Goal: Information Seeking & Learning: Learn about a topic

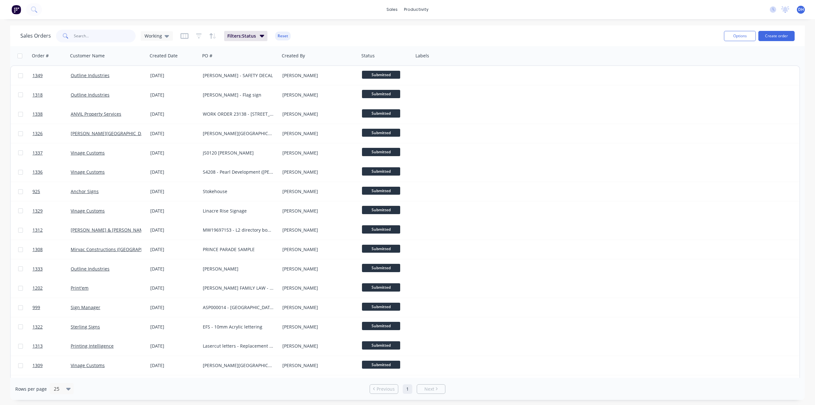
click at [95, 33] on input "text" at bounding box center [105, 36] width 62 height 13
click at [258, 38] on button "Filters: Status" at bounding box center [245, 36] width 43 height 10
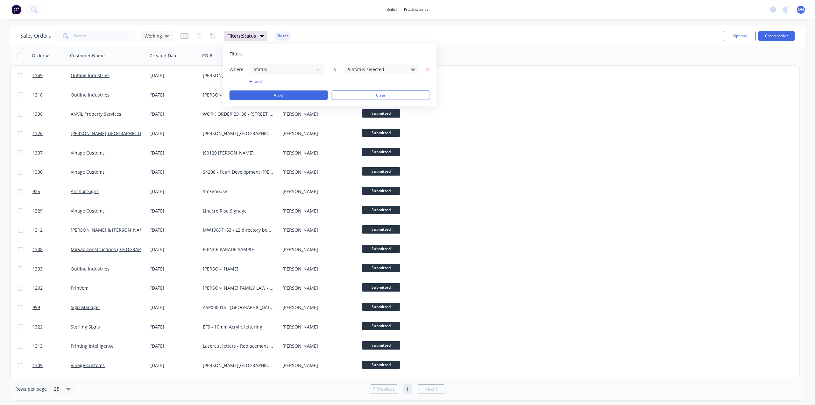
click at [412, 68] on icon at bounding box center [413, 69] width 4 height 3
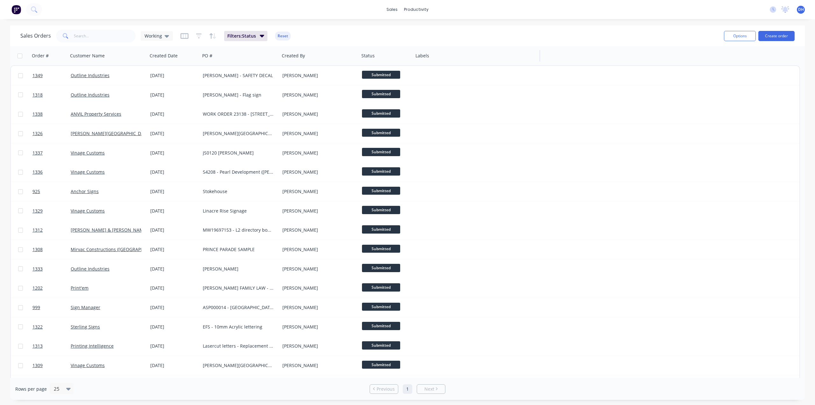
click at [463, 47] on div "Labels" at bounding box center [476, 55] width 127 height 19
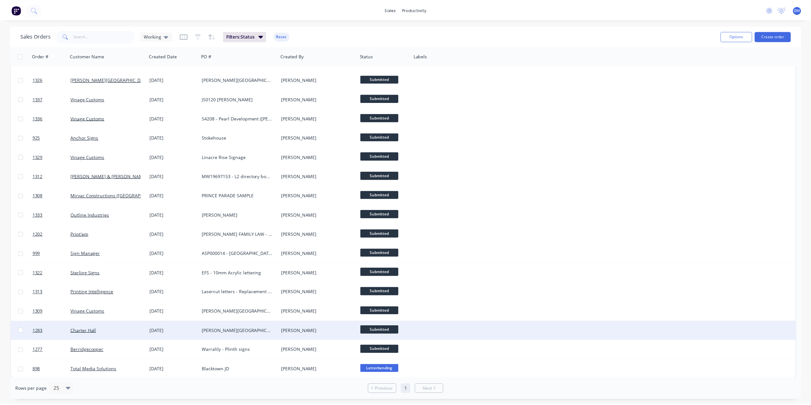
scroll to position [54, 0]
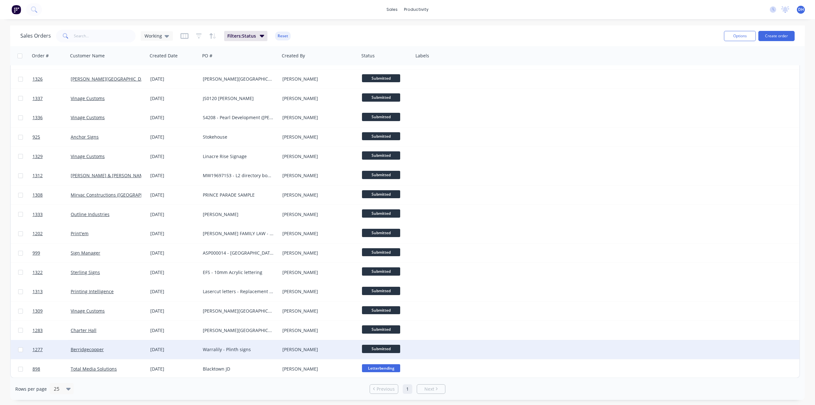
click at [234, 351] on div "Warralily - Plinth signs" at bounding box center [238, 349] width 71 height 6
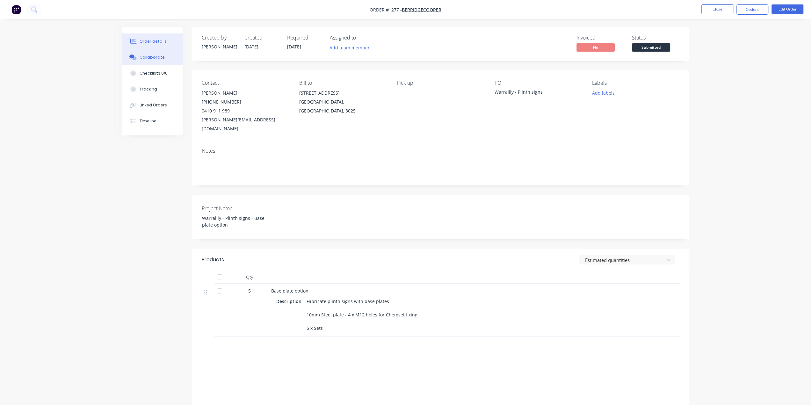
click at [166, 57] on button "Collaborate" at bounding box center [152, 57] width 61 height 16
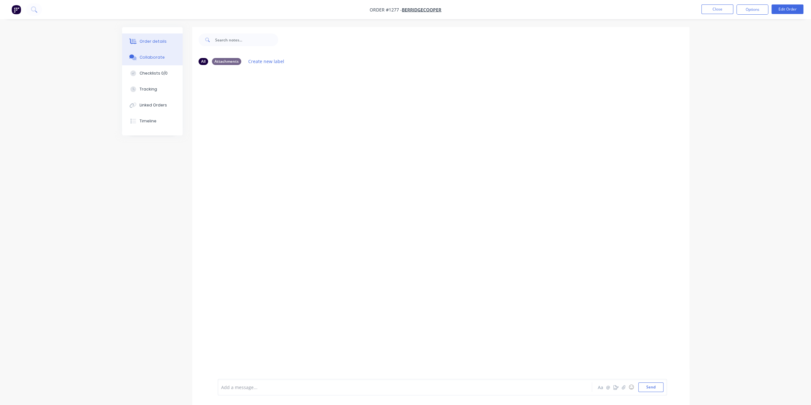
click at [157, 42] on div "Order details" at bounding box center [153, 42] width 27 height 6
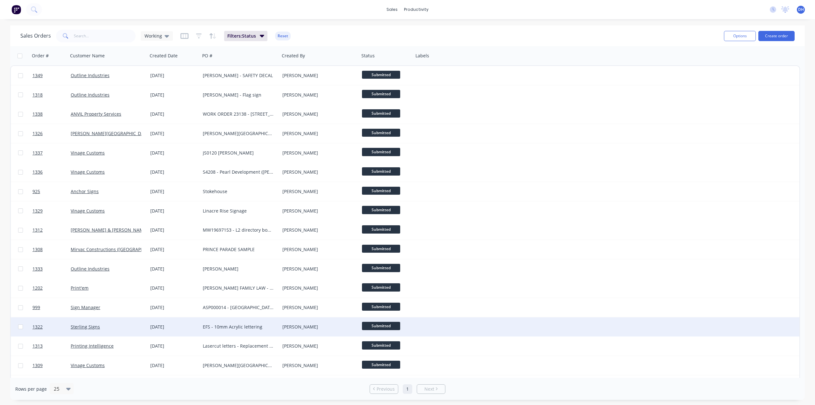
click at [245, 327] on div "EFS - 10mm Acrylic lettering" at bounding box center [238, 327] width 71 height 6
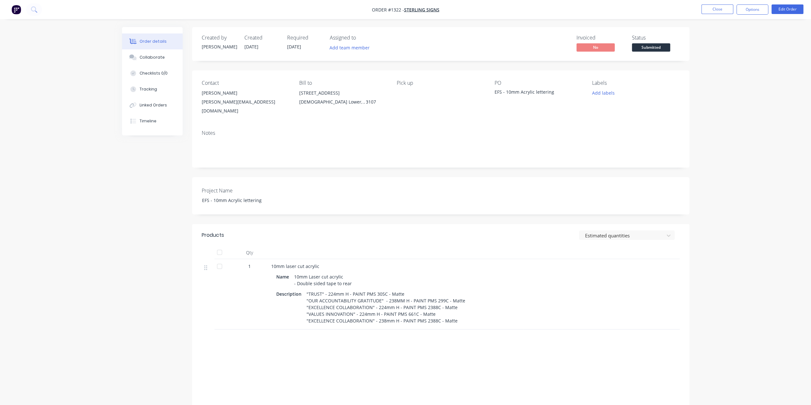
click at [646, 49] on span "Submitted" at bounding box center [651, 47] width 38 height 8
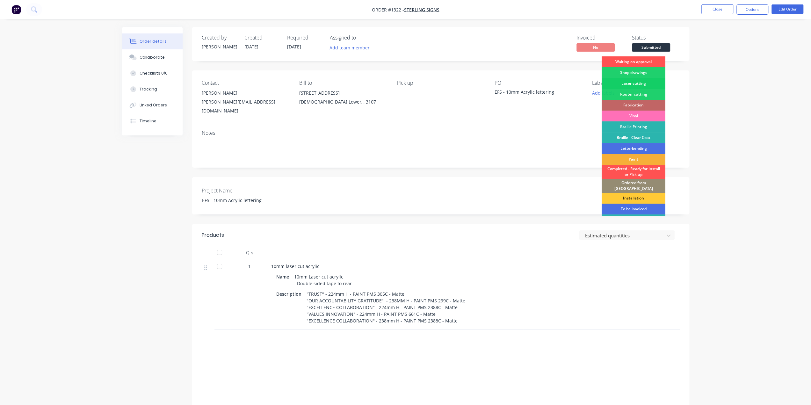
click at [642, 83] on div "Laser cutting" at bounding box center [633, 83] width 64 height 11
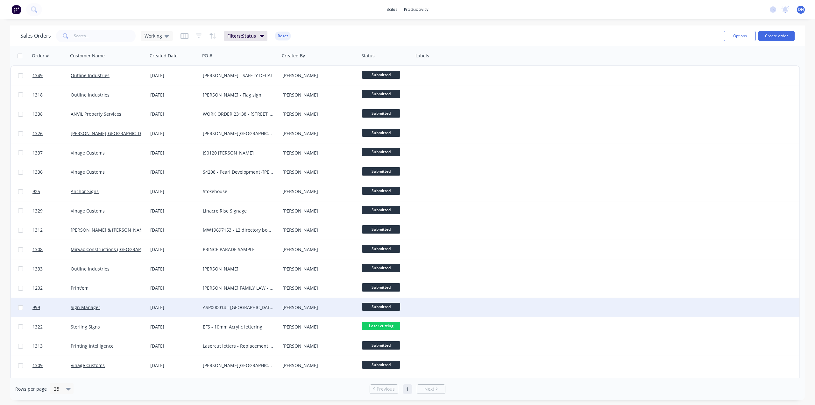
click at [212, 307] on div "ASP000014 - [GEOGRAPHIC_DATA] - [GEOGRAPHIC_DATA]" at bounding box center [238, 307] width 71 height 6
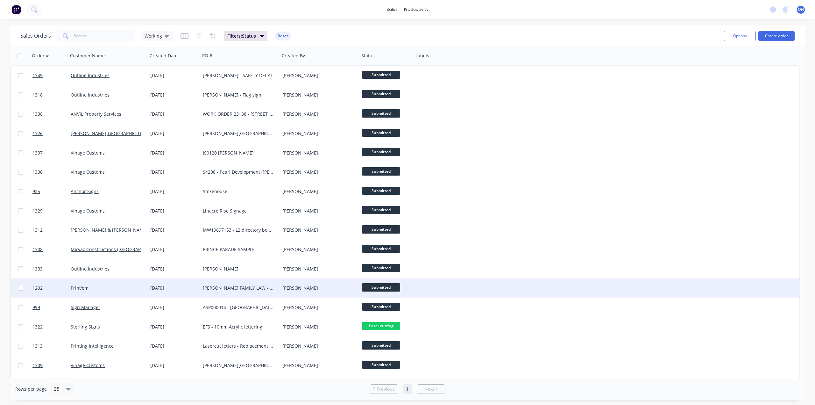
click at [375, 286] on span "Submitted" at bounding box center [381, 287] width 38 height 8
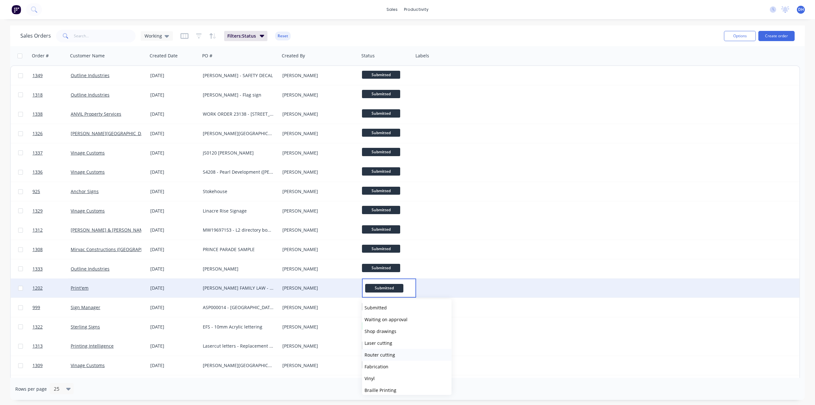
click at [382, 353] on span "Router cutting" at bounding box center [380, 355] width 31 height 6
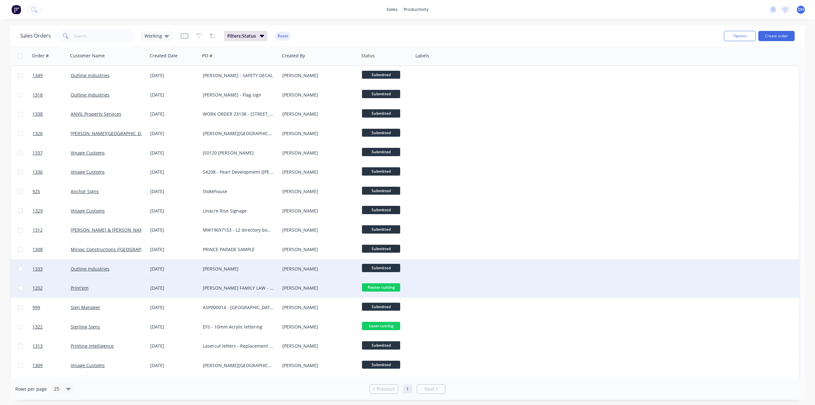
click at [391, 267] on span "Submitted" at bounding box center [381, 268] width 38 height 8
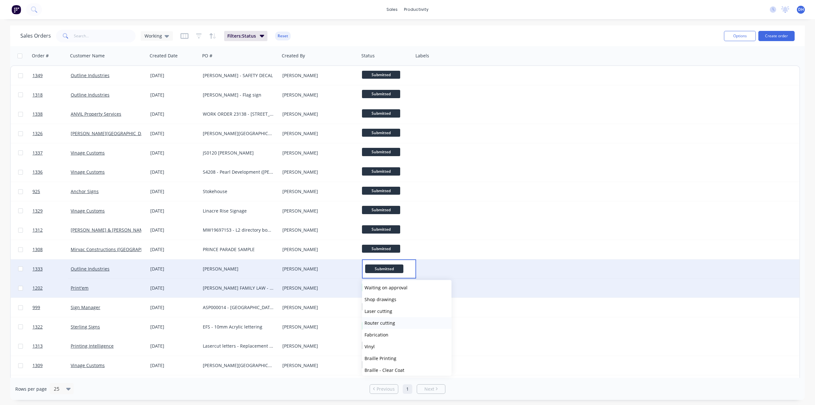
scroll to position [64, 0]
click at [404, 308] on button "Braille Printing" at bounding box center [407, 307] width 90 height 12
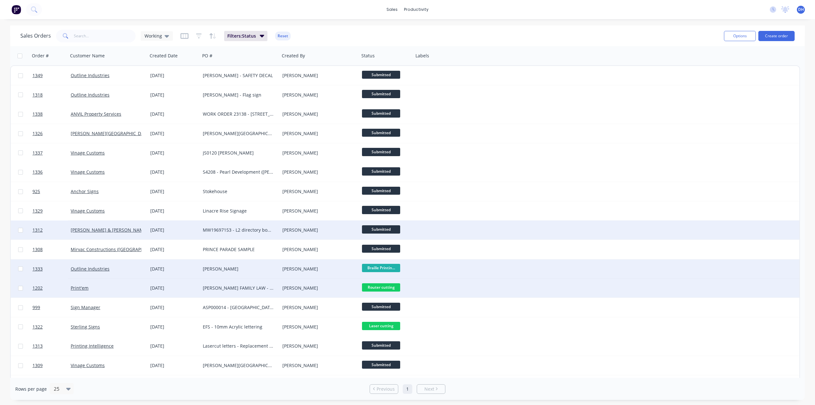
click at [276, 228] on div "MW19697153 - L2 directory board updates" at bounding box center [240, 230] width 75 height 6
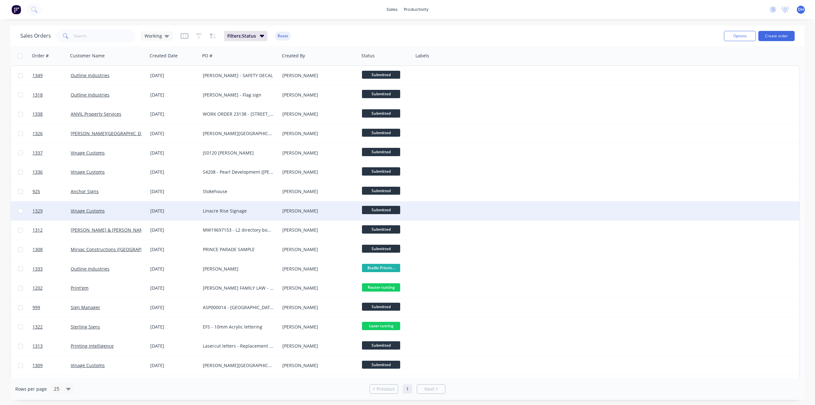
click at [376, 209] on span "Submitted" at bounding box center [381, 210] width 38 height 8
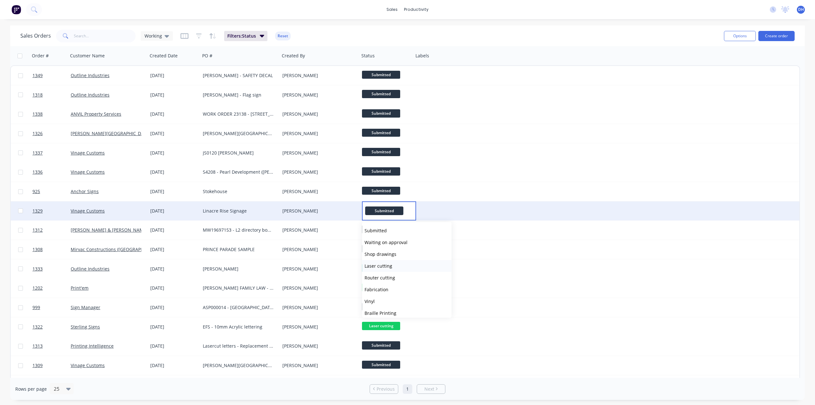
click at [387, 269] on span "Laser cutting" at bounding box center [379, 266] width 28 height 6
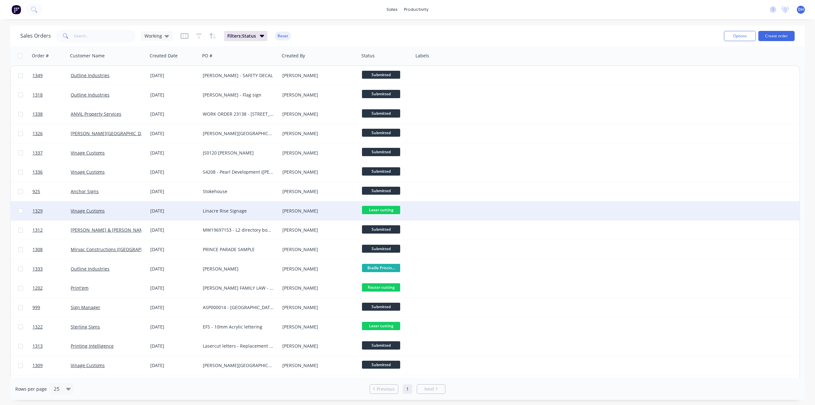
click at [305, 212] on div "[PERSON_NAME]" at bounding box center [318, 211] width 71 height 6
click at [374, 210] on span "Laser cutting" at bounding box center [381, 210] width 38 height 8
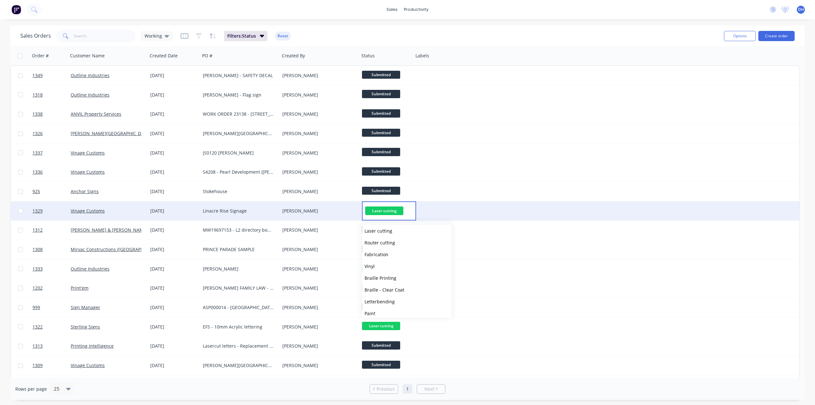
scroll to position [64, 0]
click at [380, 284] on button "Paint" at bounding box center [407, 285] width 90 height 12
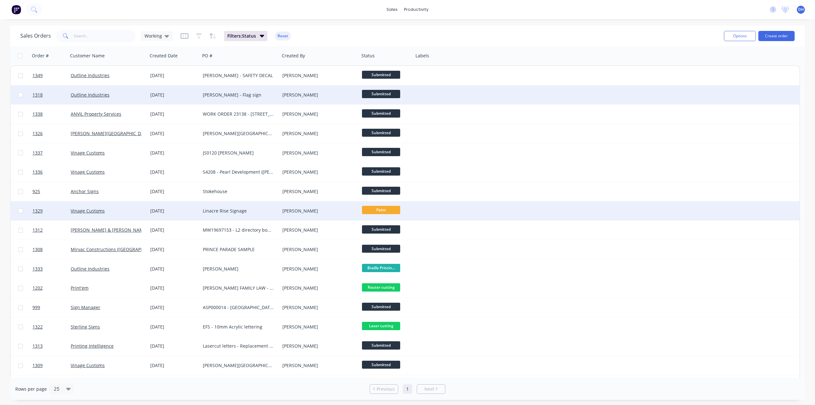
click at [240, 92] on div "[PERSON_NAME] - Flag sign" at bounding box center [238, 95] width 71 height 6
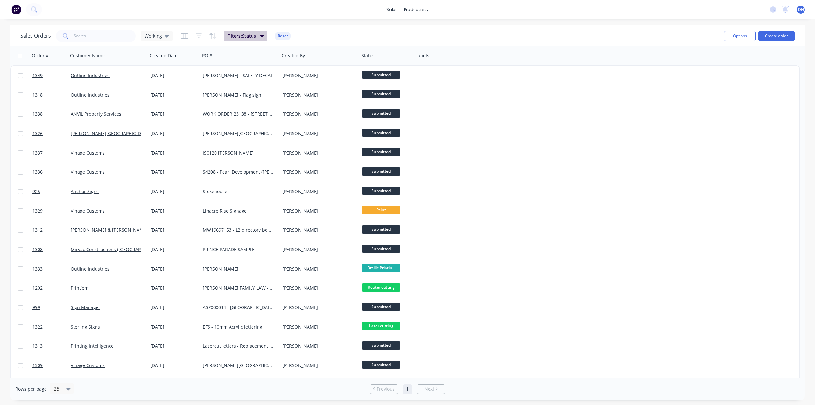
click at [262, 34] on icon "button" at bounding box center [262, 35] width 4 height 7
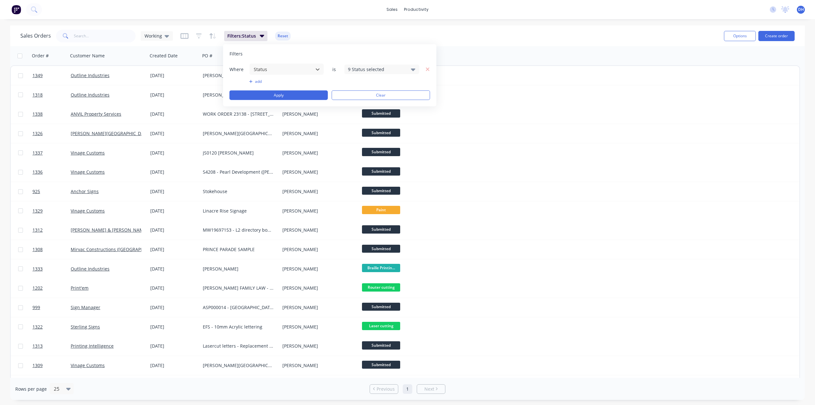
click at [410, 67] on div "9 Status selected" at bounding box center [382, 69] width 75 height 10
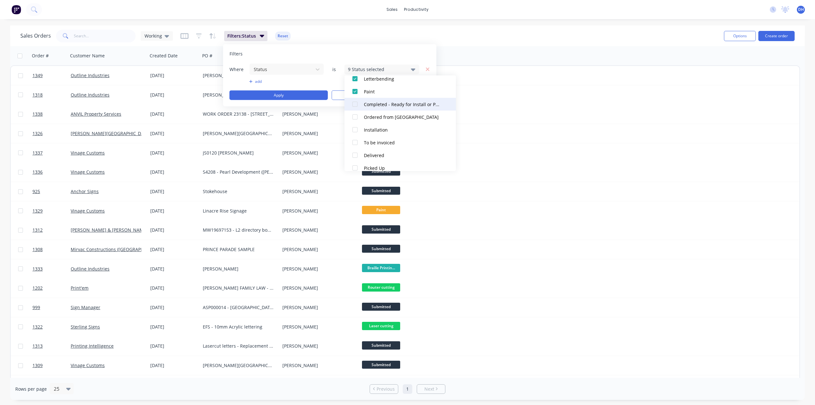
click at [409, 103] on div "Completed - Ready for Install or Pick up" at bounding box center [402, 104] width 76 height 7
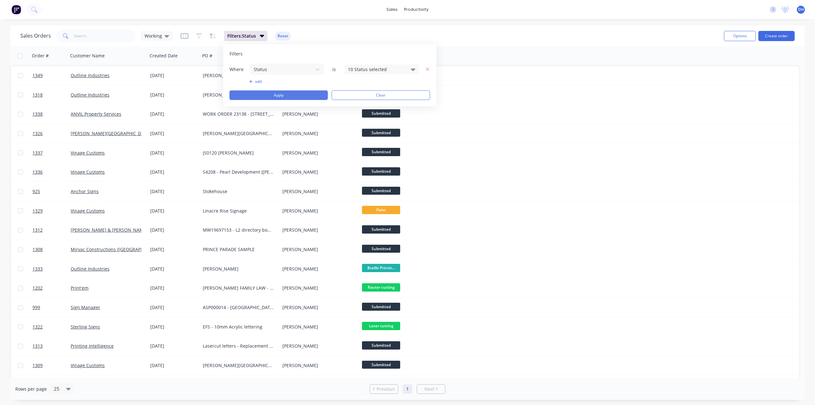
click at [296, 93] on button "Apply" at bounding box center [279, 95] width 98 height 10
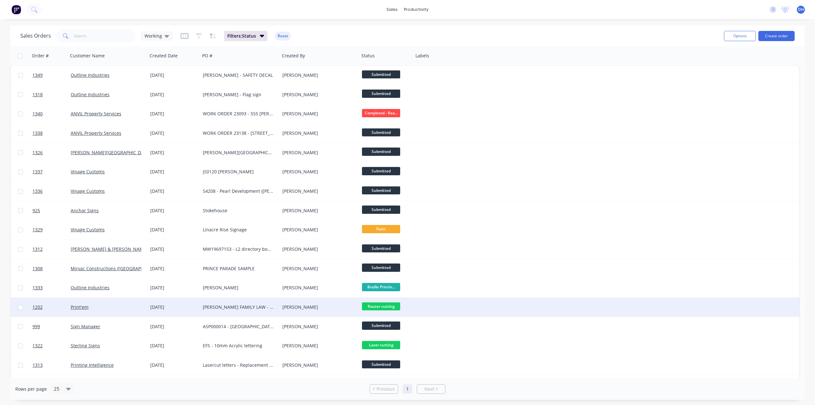
scroll to position [0, 0]
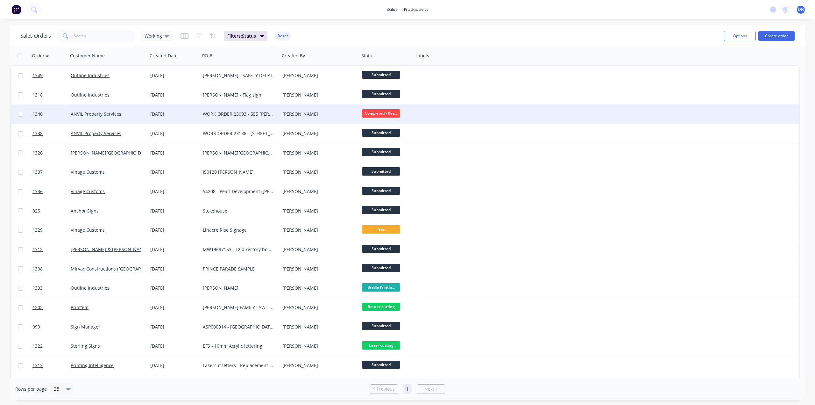
click at [236, 116] on div "WORK ORDER 23093 - 555 [PERSON_NAME]." at bounding box center [238, 114] width 71 height 6
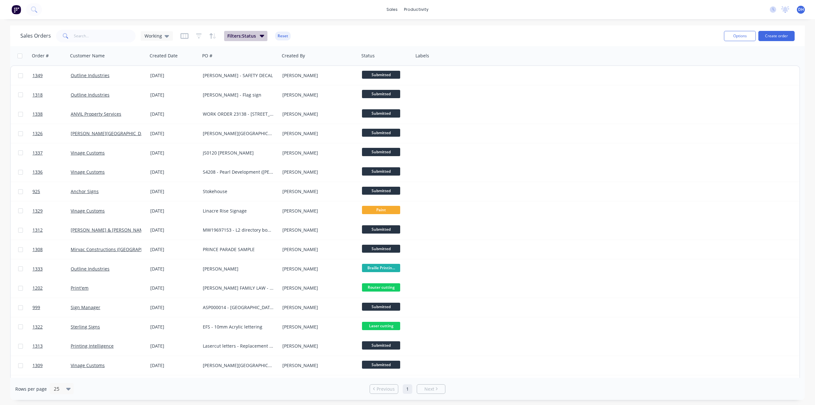
click at [260, 35] on icon "button" at bounding box center [262, 36] width 4 height 3
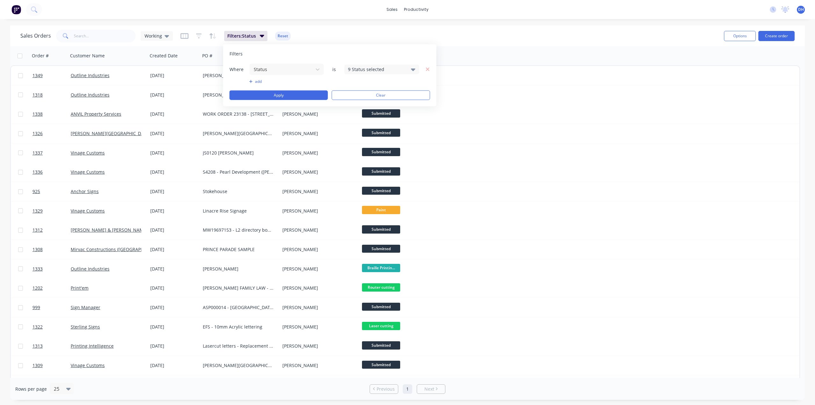
click at [408, 70] on div "9 Status selected" at bounding box center [382, 69] width 75 height 10
click at [288, 94] on button "Apply" at bounding box center [279, 95] width 98 height 10
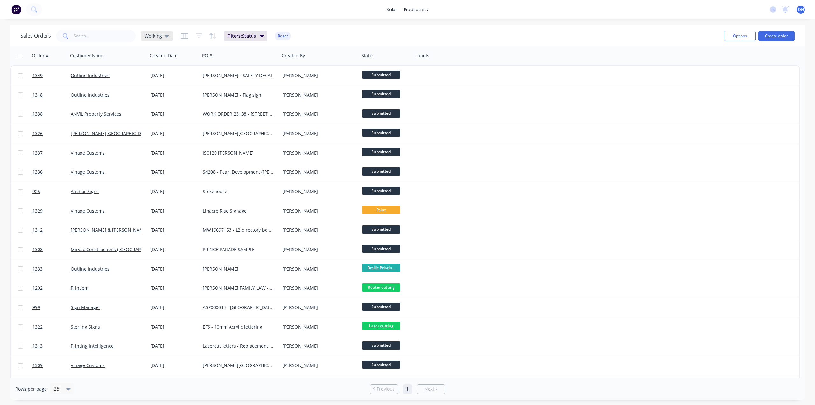
click at [165, 35] on icon at bounding box center [167, 35] width 4 height 7
click at [222, 102] on button "edit" at bounding box center [222, 102] width 8 height 7
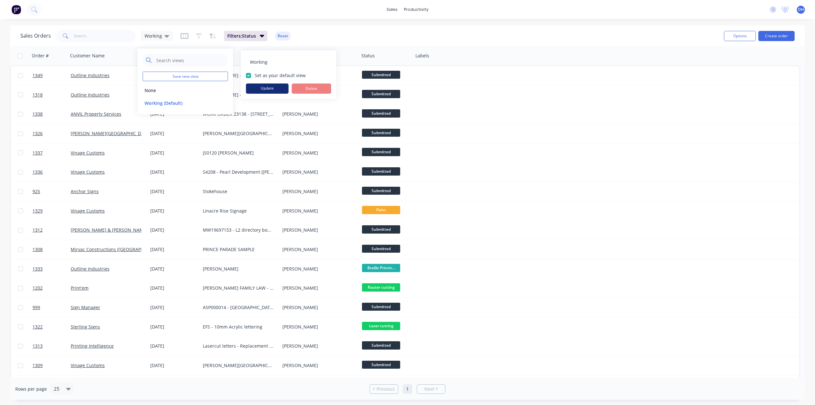
click at [273, 88] on button "Update" at bounding box center [267, 88] width 43 height 10
click at [342, 32] on div "Sales Orders Working Filters: Status Reset" at bounding box center [369, 36] width 699 height 16
click at [115, 37] on input "text" at bounding box center [105, 36] width 62 height 13
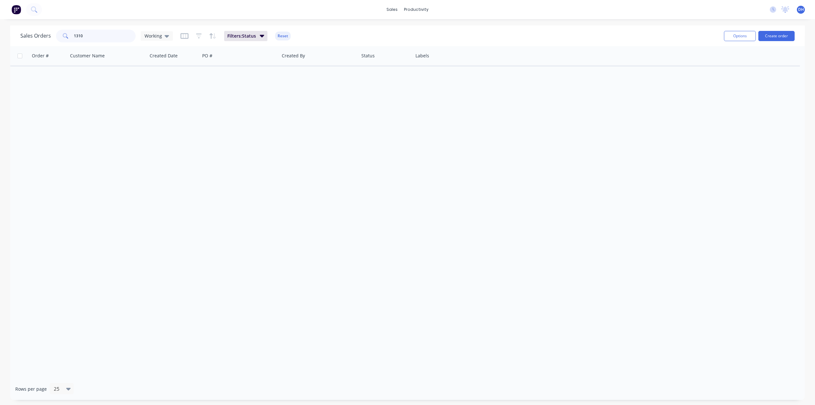
type input "1310"
click at [282, 33] on button "Reset" at bounding box center [283, 36] width 16 height 9
click at [111, 34] on input "1310" at bounding box center [105, 36] width 62 height 13
click at [403, 30] on link "Sales Orders" at bounding box center [427, 30] width 84 height 13
click at [414, 43] on div "Customers" at bounding box center [415, 43] width 23 height 6
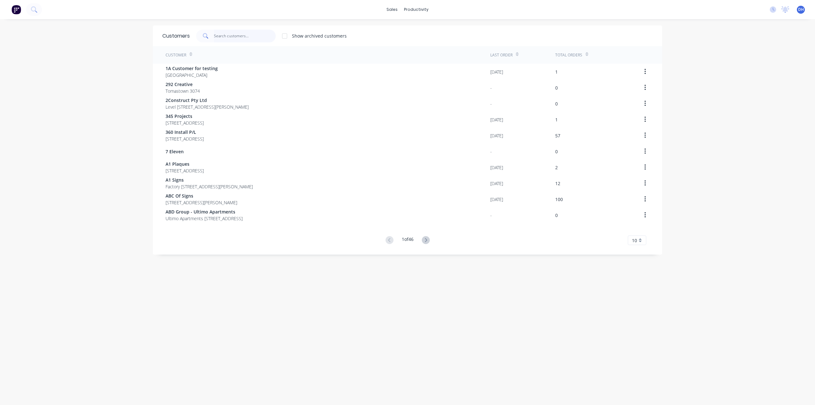
click at [234, 34] on input "text" at bounding box center [245, 36] width 62 height 13
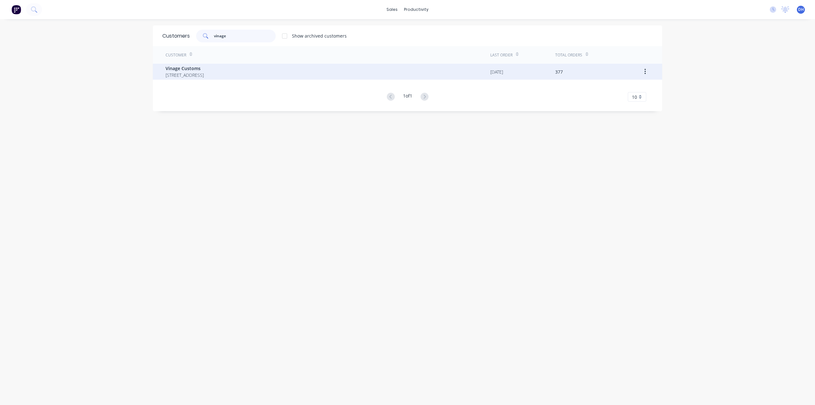
type input "vinage"
click at [254, 70] on div "Vinage Customs [STREET_ADDRESS]" at bounding box center [328, 72] width 325 height 16
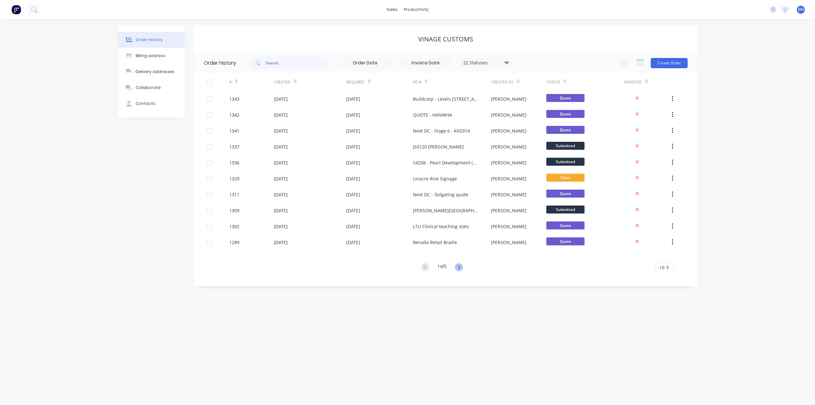
click at [460, 267] on icon at bounding box center [459, 267] width 2 height 4
click at [426, 269] on icon at bounding box center [425, 267] width 8 height 8
click at [506, 61] on icon at bounding box center [507, 62] width 5 height 3
click at [494, 134] on div "All" at bounding box center [500, 139] width 80 height 13
click at [539, 136] on label at bounding box center [539, 136] width 0 height 0
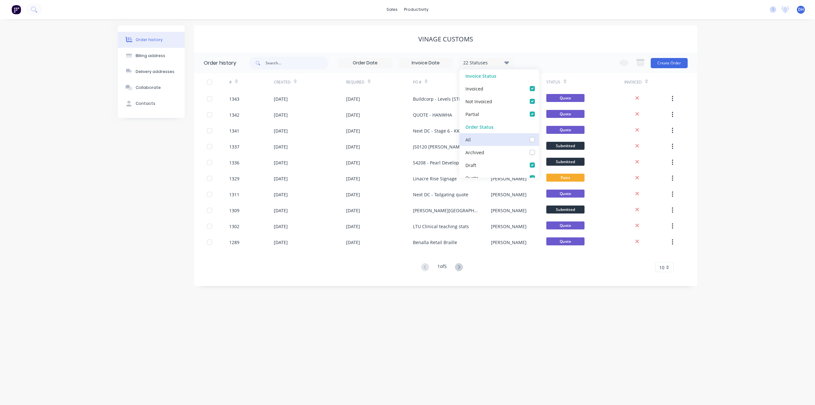
click at [539, 140] on input "checkbox" at bounding box center [541, 139] width 5 height 6
checkbox input "true"
click at [530, 40] on div "Vinage Customs" at bounding box center [445, 39] width 503 height 8
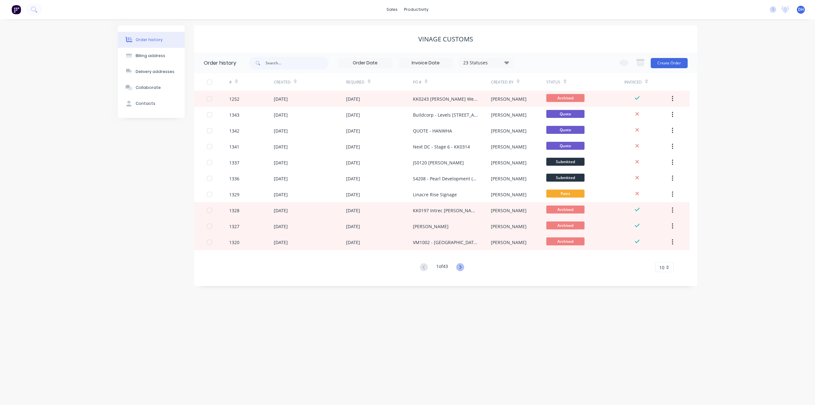
click at [463, 265] on icon at bounding box center [460, 267] width 8 height 8
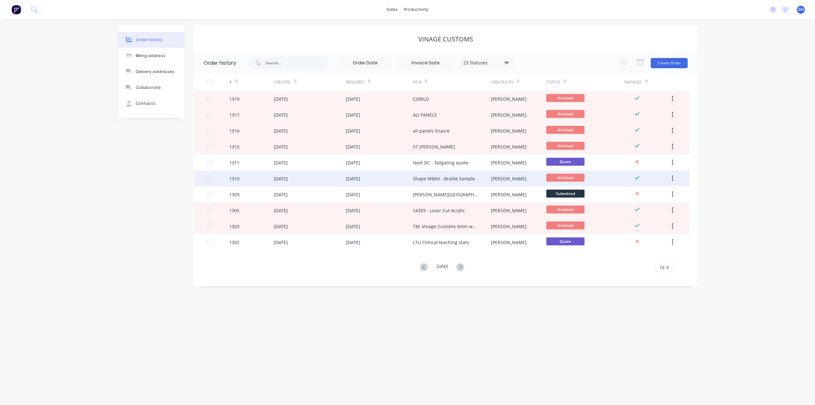
click at [458, 176] on div "Shape MBAV - Braille Sample" at bounding box center [444, 178] width 62 height 7
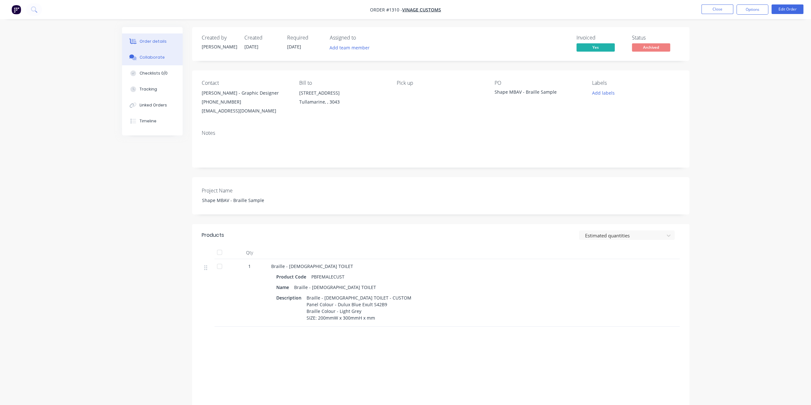
click at [144, 57] on div "Collaborate" at bounding box center [152, 57] width 25 height 6
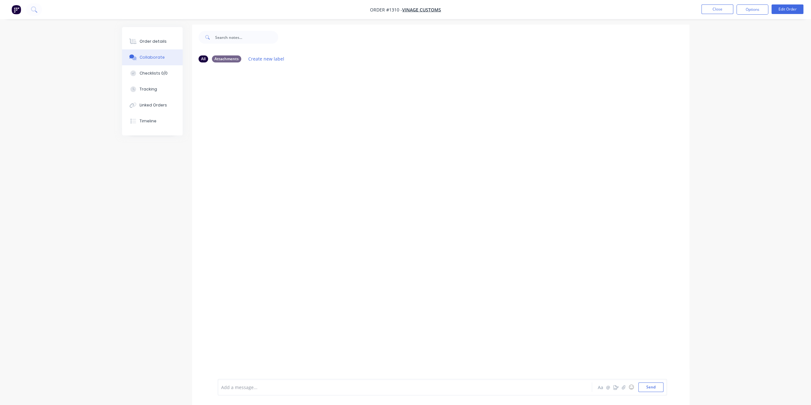
scroll to position [9, 0]
click at [652, 386] on button "Send" at bounding box center [650, 387] width 25 height 10
drag, startPoint x: 267, startPoint y: 172, endPoint x: 208, endPoint y: 107, distance: 87.3
click at [267, 172] on div "DH You 10:28pm [DATE] IMG_5584.webp Labels Download Delete" at bounding box center [440, 215] width 497 height 309
click at [153, 41] on div "Order details" at bounding box center [153, 42] width 27 height 6
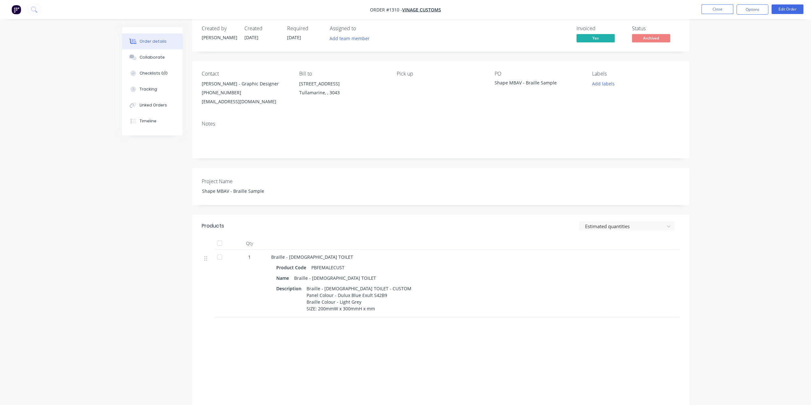
click at [47, 46] on div "Order details Collaborate Checklists 0/0 Tracking Linked Orders Timeline Order …" at bounding box center [405, 211] width 811 height 440
click at [67, 61] on div "Order details Collaborate Checklists 0/0 Tracking Linked Orders Timeline Order …" at bounding box center [405, 211] width 811 height 440
click at [717, 6] on button "Close" at bounding box center [717, 9] width 32 height 10
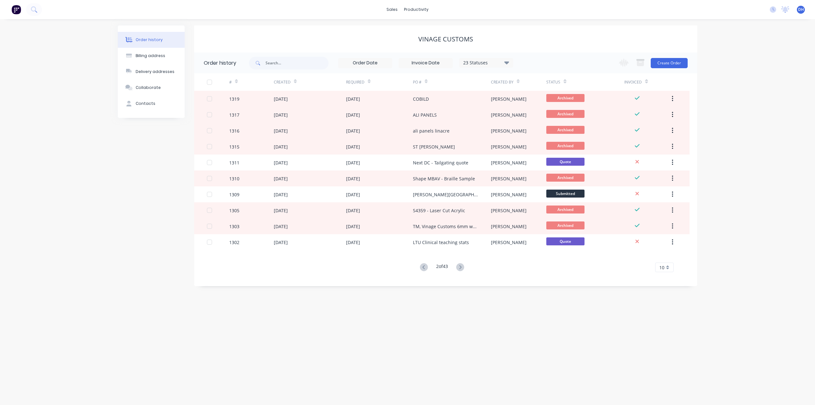
click at [13, 10] on img at bounding box center [16, 10] width 10 height 10
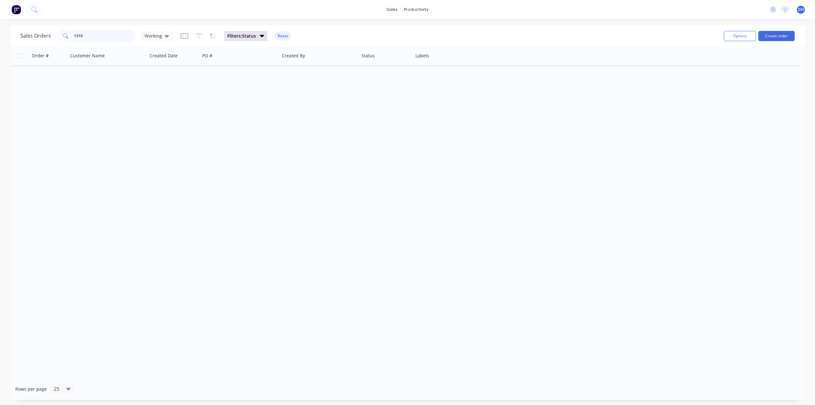
click at [52, 38] on div "Sales Orders 1310 Working" at bounding box center [96, 36] width 153 height 13
click at [319, 21] on div "sales productivity sales Sales Orders Customers Price Level Manager productivit…" at bounding box center [407, 202] width 815 height 405
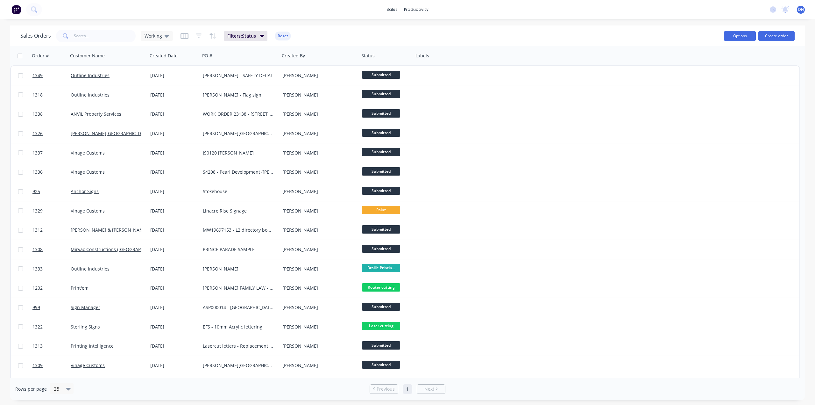
click at [743, 31] on button "Options" at bounding box center [740, 36] width 32 height 10
click at [704, 78] on div "Export" at bounding box center [721, 77] width 59 height 9
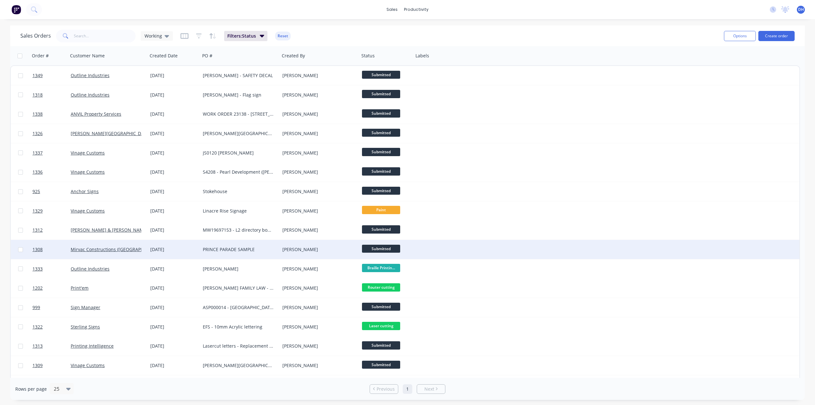
click at [588, 241] on div "1308 Mirvac Constructions ([GEOGRAPHIC_DATA]) Pty Ltd [DATE] PRINCE PARADE SAMP…" at bounding box center [405, 249] width 789 height 19
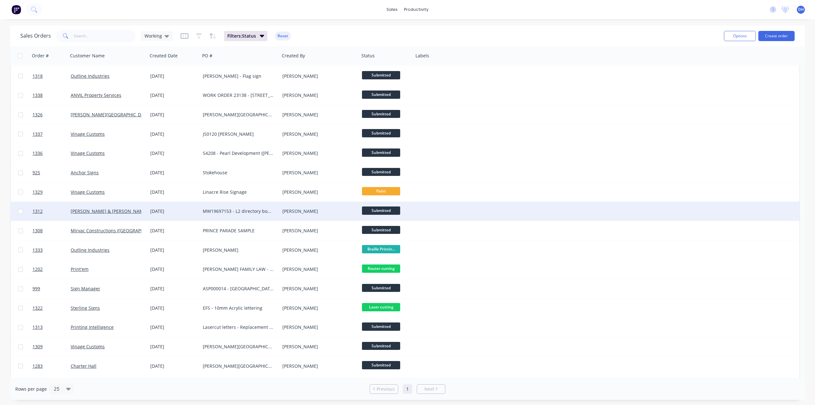
scroll to position [54, 0]
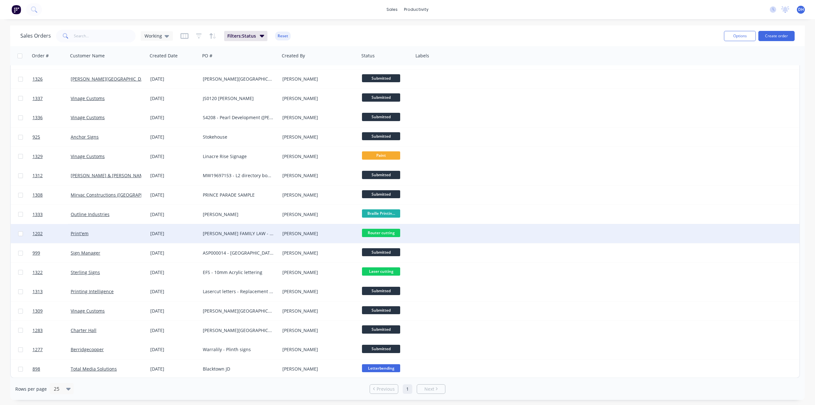
click at [386, 233] on span "Router cutting" at bounding box center [381, 233] width 38 height 8
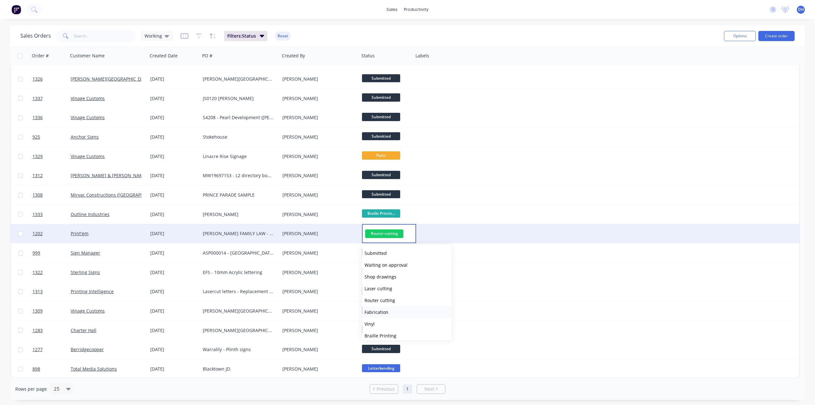
click at [389, 309] on button "Fabrication" at bounding box center [407, 312] width 90 height 12
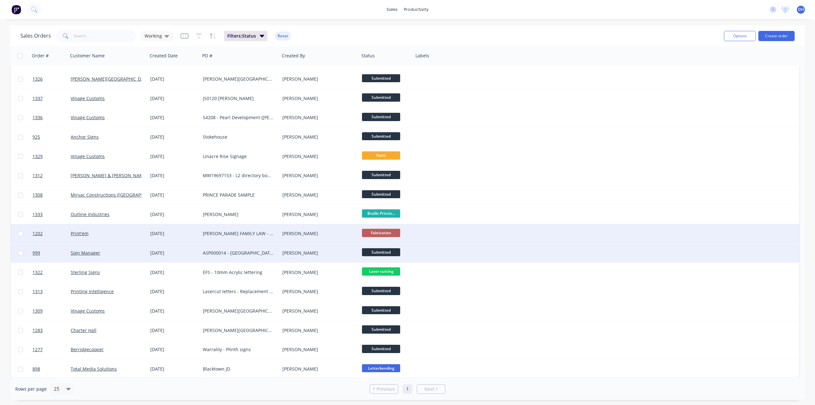
click at [385, 253] on span "Submitted" at bounding box center [381, 252] width 38 height 8
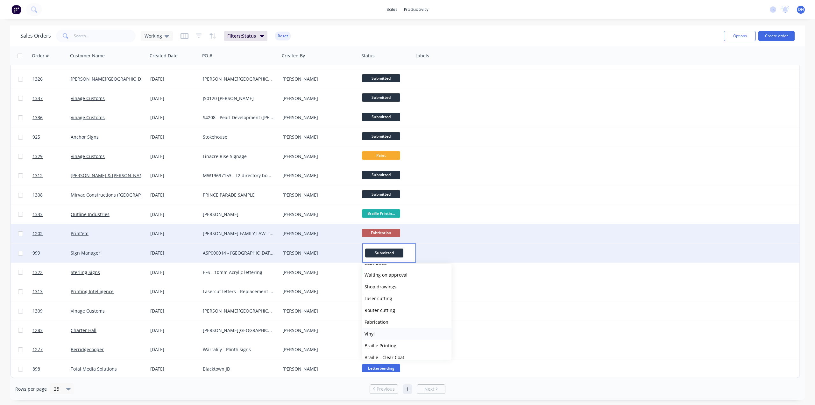
scroll to position [0, 0]
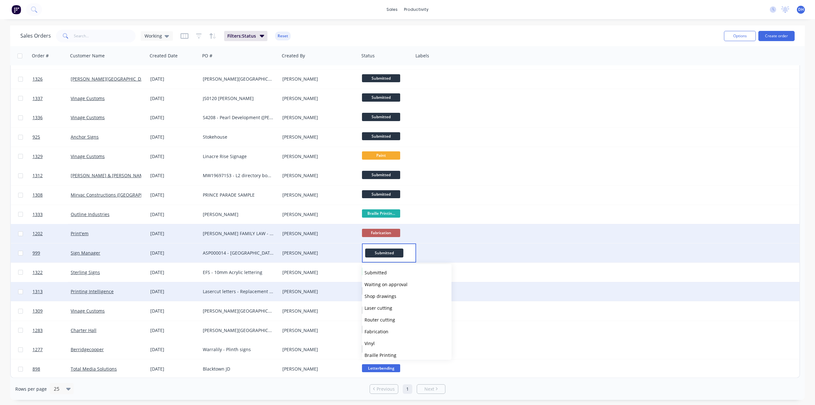
click at [396, 296] on button "Shop drawings" at bounding box center [407, 296] width 90 height 12
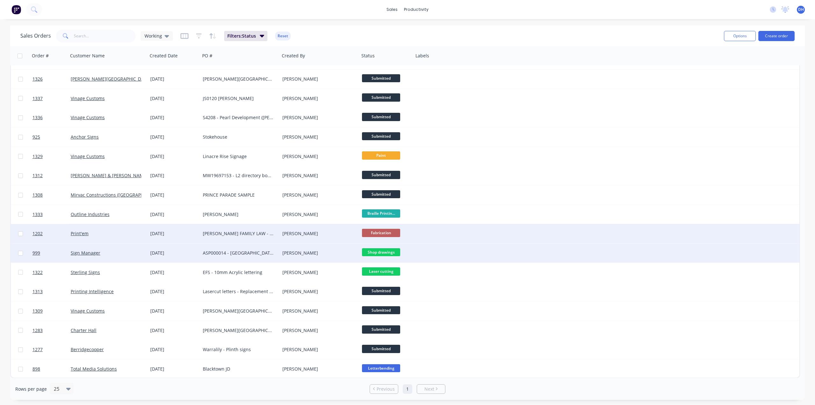
click at [454, 255] on div at bounding box center [477, 252] width 127 height 19
click at [576, 257] on div "999 Sign Manager [DATE] ASP000014 - [GEOGRAPHIC_DATA] - Tarneit [PERSON_NAME] S…" at bounding box center [405, 252] width 789 height 19
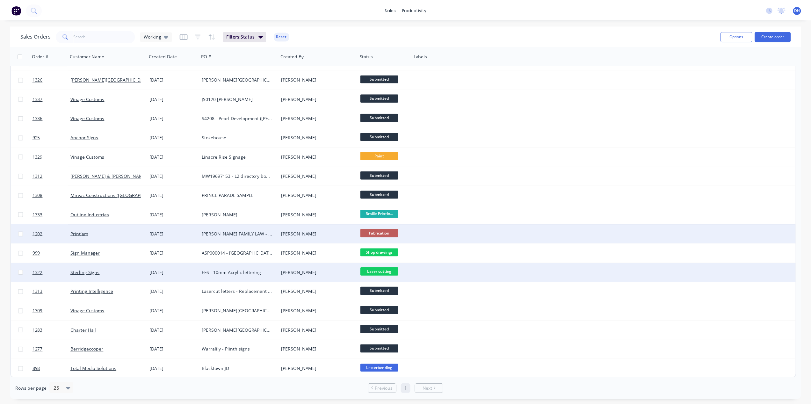
scroll to position [54, 0]
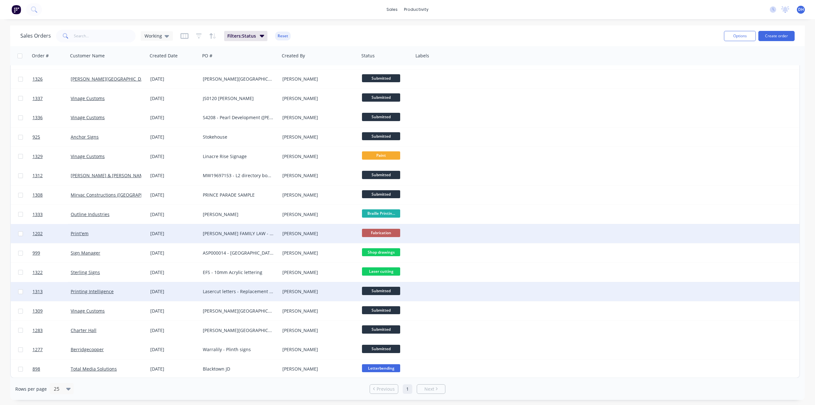
click at [252, 292] on div "Lasercut letters - Replacement T, l and s" at bounding box center [238, 291] width 71 height 6
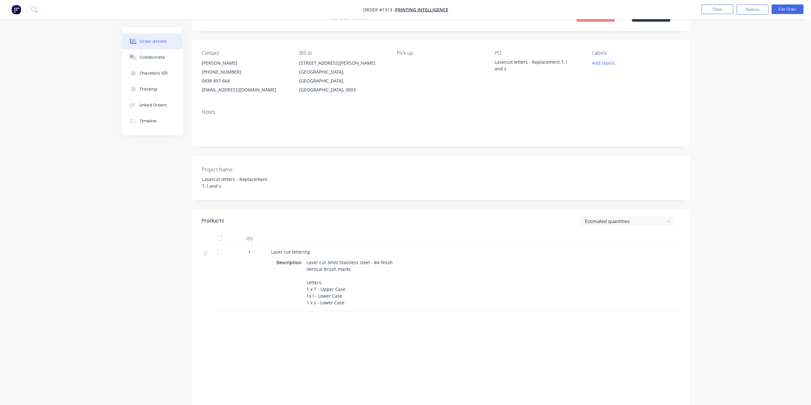
scroll to position [32, 0]
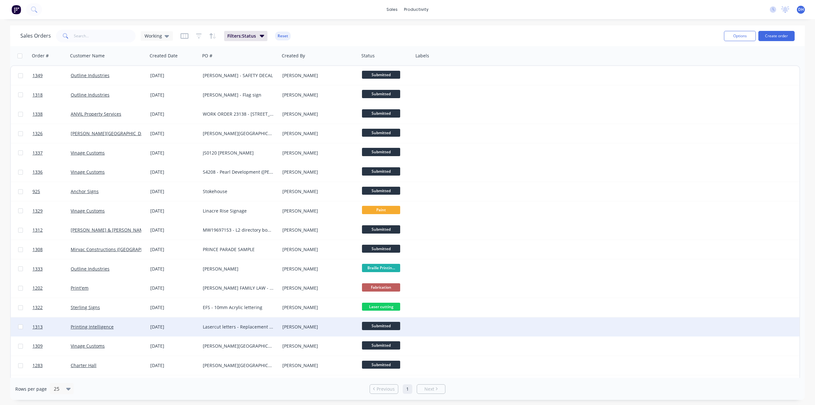
click at [385, 325] on span "Submitted" at bounding box center [381, 326] width 38 height 8
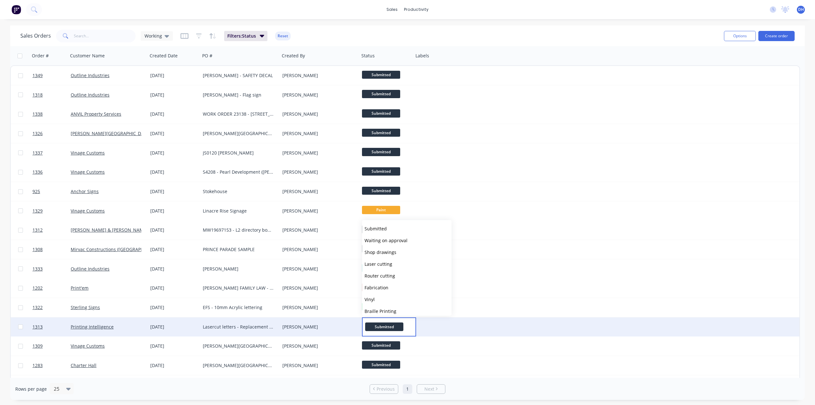
click at [385, 325] on span "Submitted" at bounding box center [384, 326] width 38 height 9
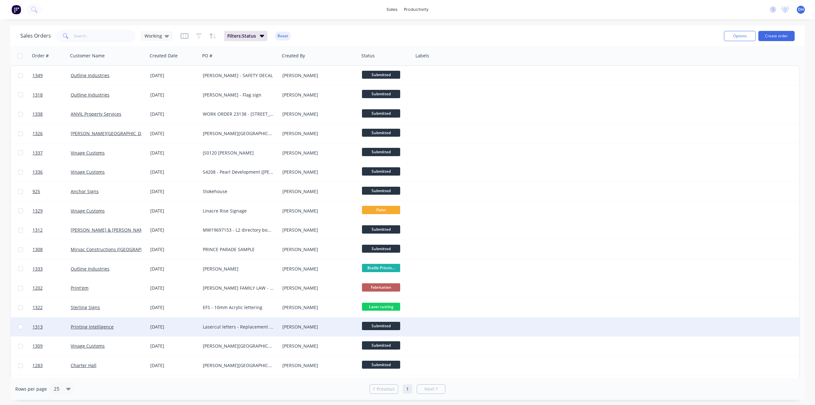
click at [351, 327] on div "[PERSON_NAME]" at bounding box center [318, 327] width 71 height 6
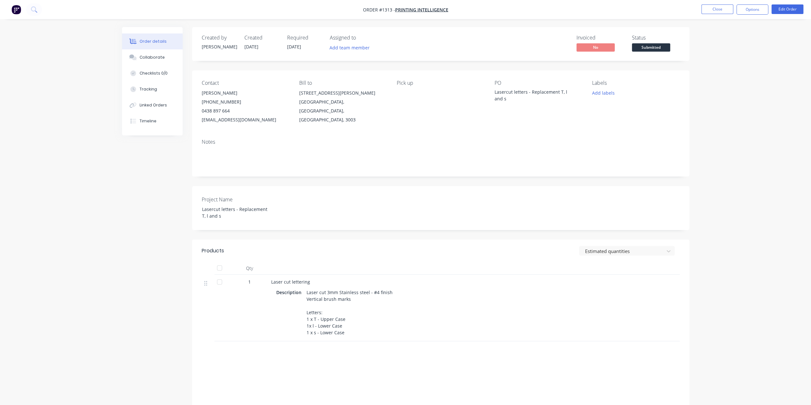
click at [640, 48] on span "Submitted" at bounding box center [651, 47] width 38 height 8
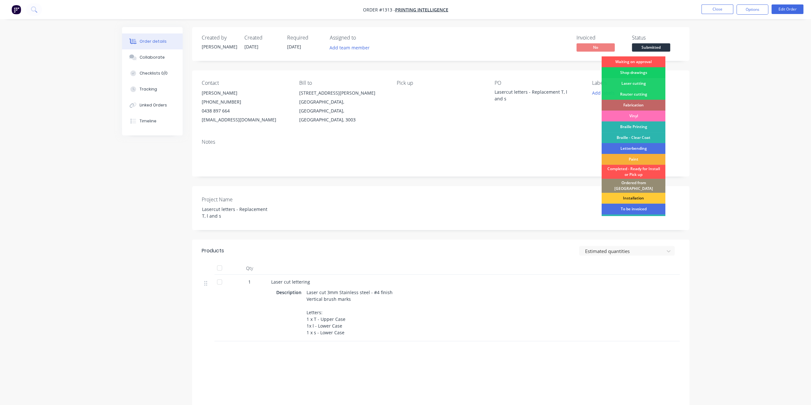
click at [633, 72] on div "Shop drawings" at bounding box center [633, 72] width 64 height 11
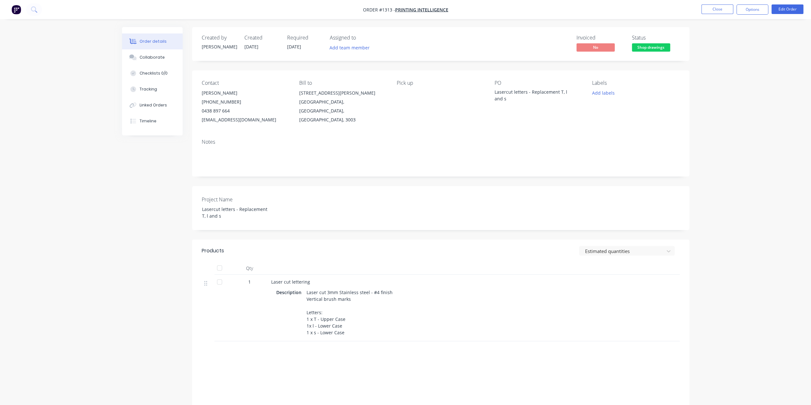
click at [15, 12] on img "button" at bounding box center [16, 10] width 10 height 10
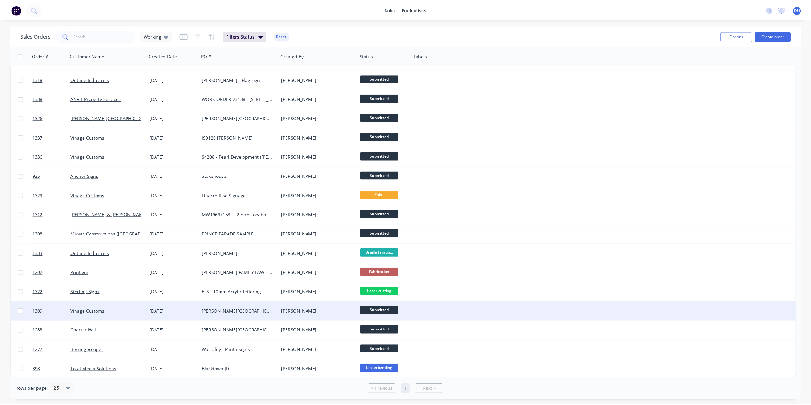
scroll to position [16, 0]
click at [298, 311] on div "[PERSON_NAME]" at bounding box center [318, 311] width 71 height 6
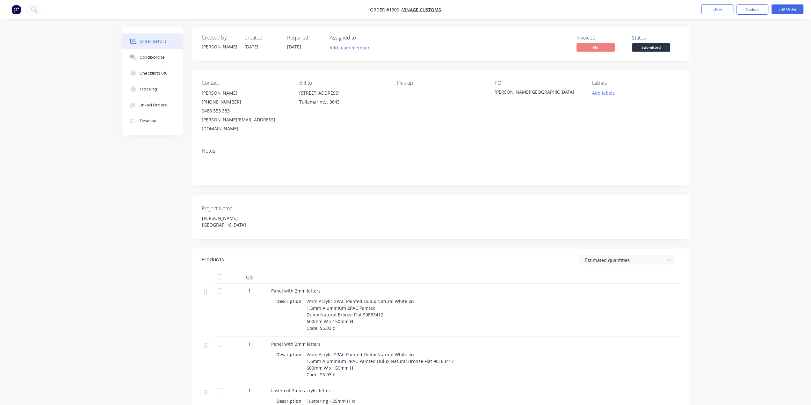
click at [648, 49] on span "Submitted" at bounding box center [651, 47] width 38 height 8
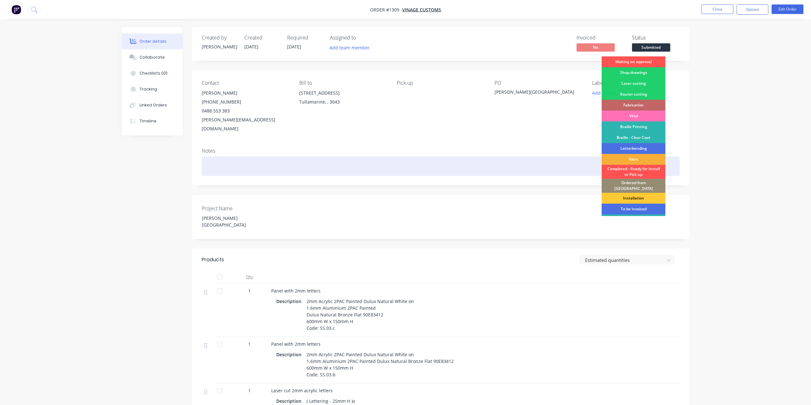
click at [636, 159] on div "Paint" at bounding box center [633, 159] width 64 height 11
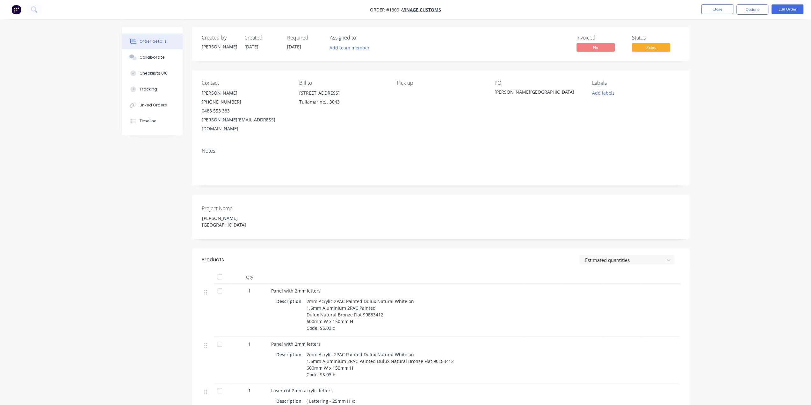
click at [705, 135] on div "Order details Collaborate Checklists 0/0 Tracking Linked Orders Timeline Order …" at bounding box center [405, 311] width 811 height 623
click at [16, 8] on img "button" at bounding box center [16, 10] width 10 height 10
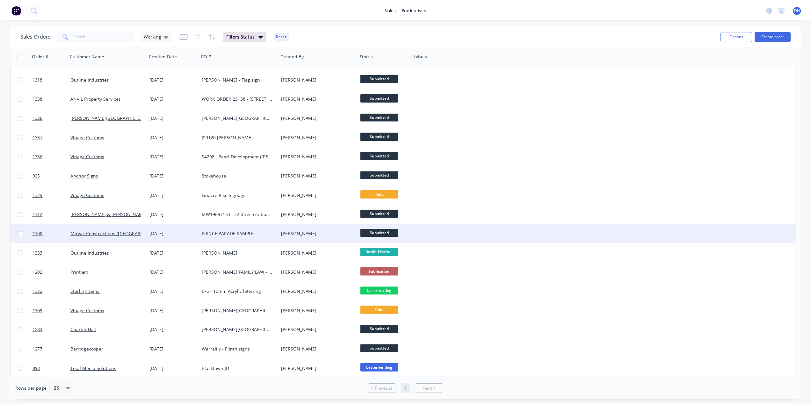
scroll to position [16, 0]
click at [248, 233] on div "PRINCE PARADE SAMPLE" at bounding box center [238, 233] width 71 height 6
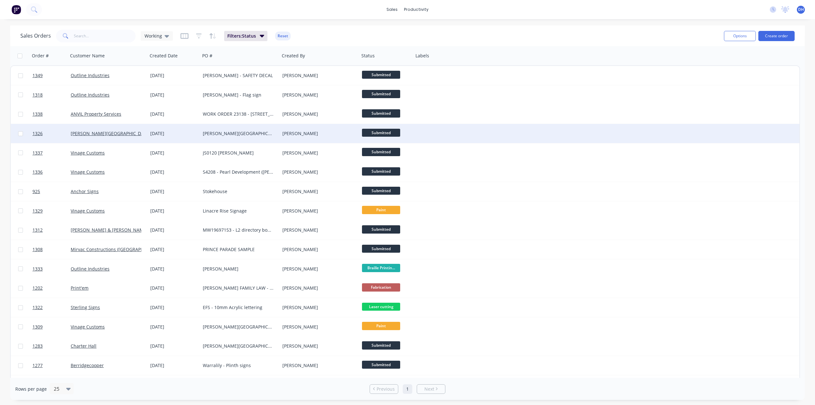
click at [224, 135] on div "[PERSON_NAME][GEOGRAPHIC_DATA][PERSON_NAME] - BUILDING SIGNAGE" at bounding box center [238, 133] width 71 height 6
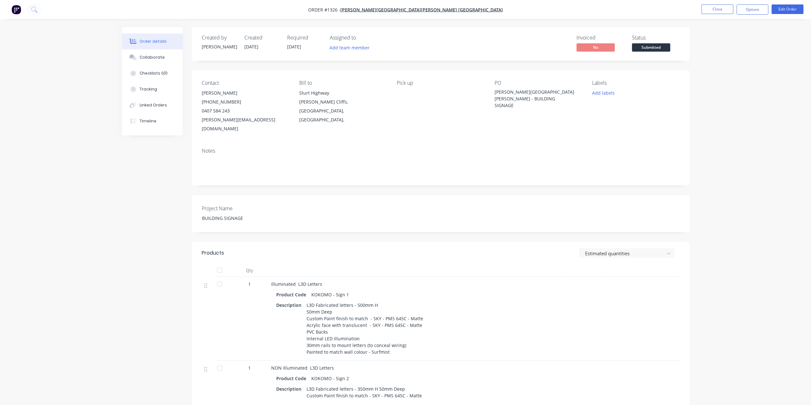
click at [17, 15] on nav "Order #1326 - [PERSON_NAME][GEOGRAPHIC_DATA][PERSON_NAME] Mildura Close Options…" at bounding box center [405, 9] width 811 height 19
click at [17, 10] on img "button" at bounding box center [16, 10] width 10 height 10
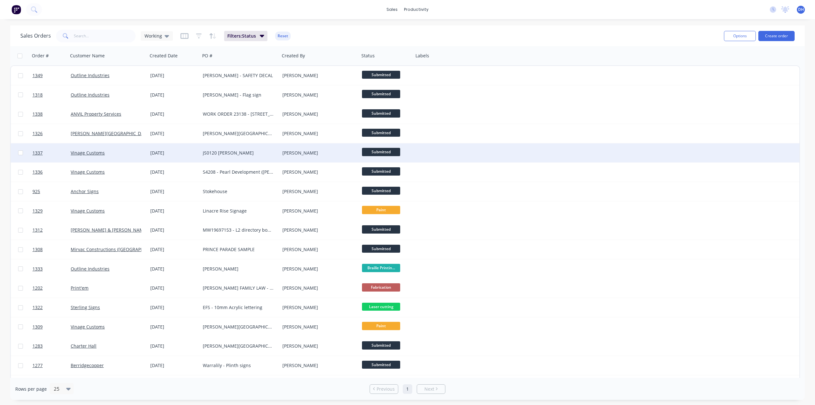
click at [230, 155] on div "JS0120 [PERSON_NAME]" at bounding box center [238, 153] width 71 height 6
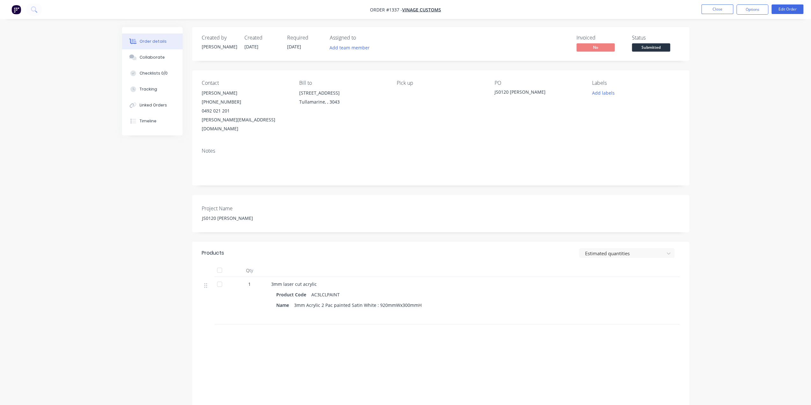
click at [658, 46] on span "Submitted" at bounding box center [651, 47] width 38 height 8
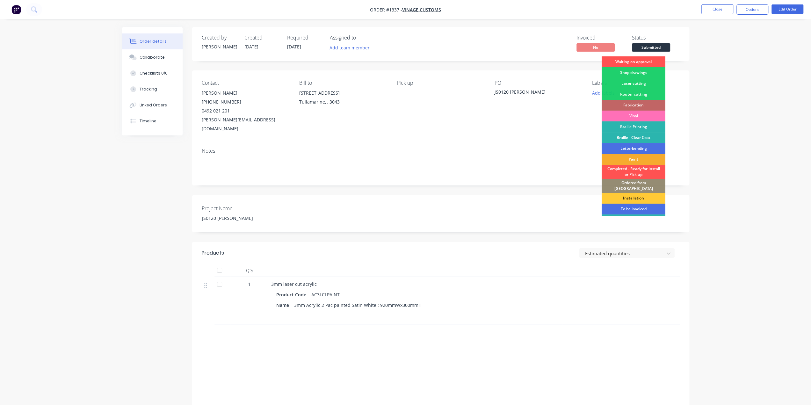
click at [646, 157] on div "Paint" at bounding box center [633, 159] width 64 height 11
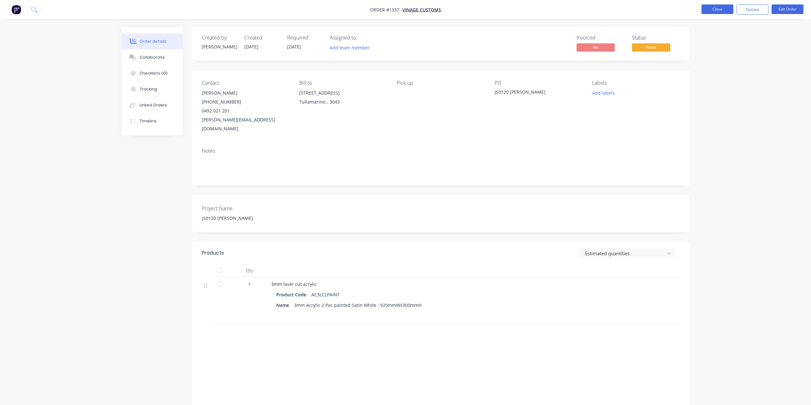
click at [717, 11] on button "Close" at bounding box center [717, 9] width 32 height 10
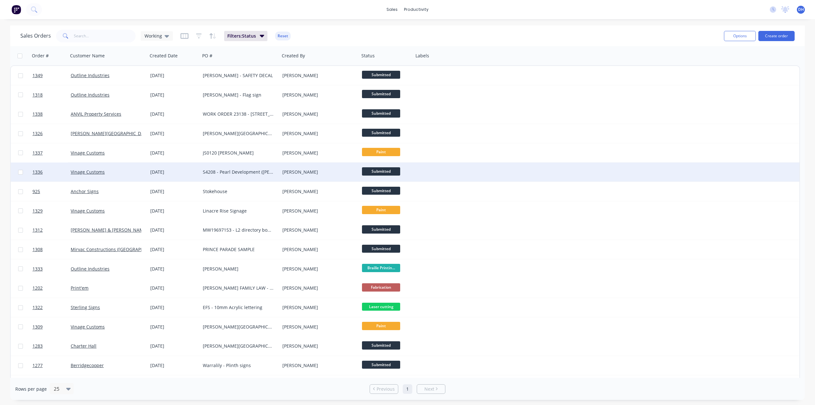
click at [237, 174] on div "S4208 - Pearl Development ([PERSON_NAME] Storage)" at bounding box center [238, 172] width 71 height 6
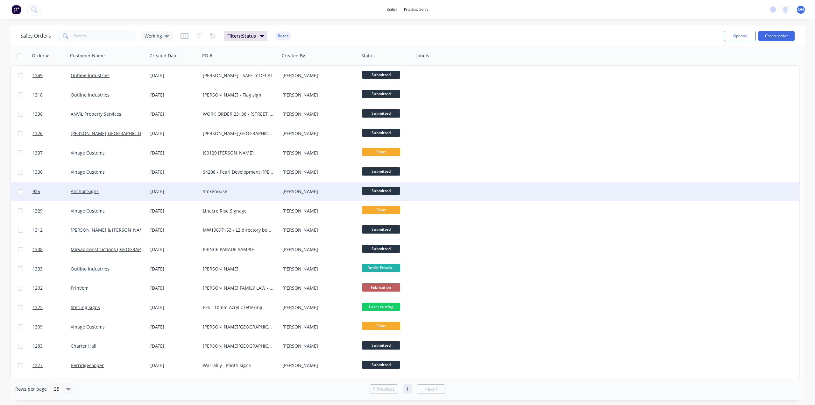
click at [242, 194] on div "Stokehouse" at bounding box center [238, 191] width 71 height 6
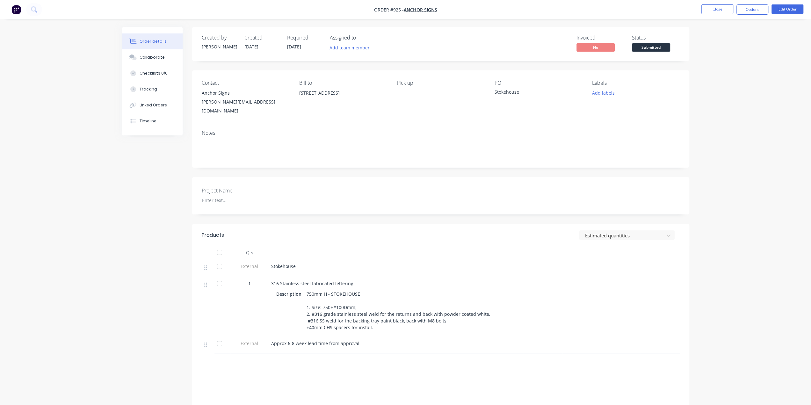
click at [339, 289] on div "750mm H - STOKEHOUSE 1. Size: 750H*100Dmm; 2. #316 grade stainless steel weld f…" at bounding box center [398, 310] width 189 height 43
click at [405, 263] on div "Stokehouse" at bounding box center [396, 266] width 250 height 7
drag, startPoint x: 311, startPoint y: 308, endPoint x: 363, endPoint y: 308, distance: 52.2
click at [363, 308] on div "750mm H - STOKEHOUSE 1. Size: 750H*100Dmm; 2. #316 grade stainless steel weld f…" at bounding box center [398, 310] width 189 height 43
